Goal: Book appointment/travel/reservation

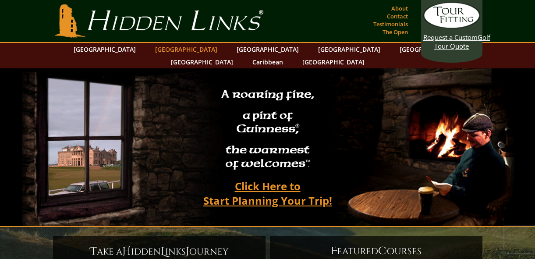
click at [174, 47] on link "[GEOGRAPHIC_DATA]" at bounding box center [186, 49] width 71 height 13
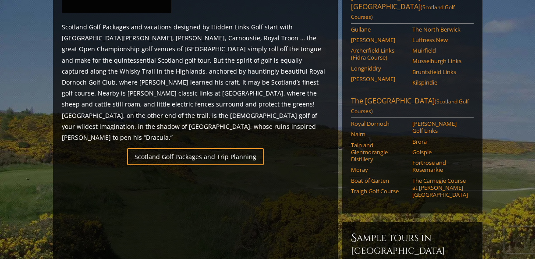
scroll to position [558, 0]
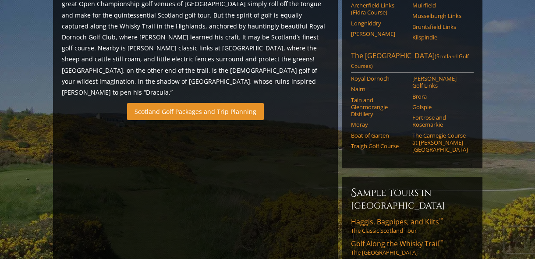
click at [195, 103] on link "Scotland Golf Packages and Trip Planning" at bounding box center [195, 111] width 137 height 17
